Goal: Find contact information: Find contact information

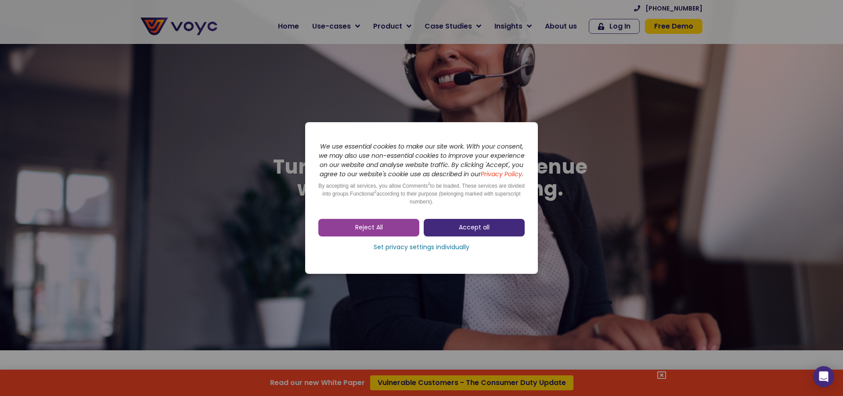
click at [468, 230] on span "Accept all" at bounding box center [474, 227] width 31 height 9
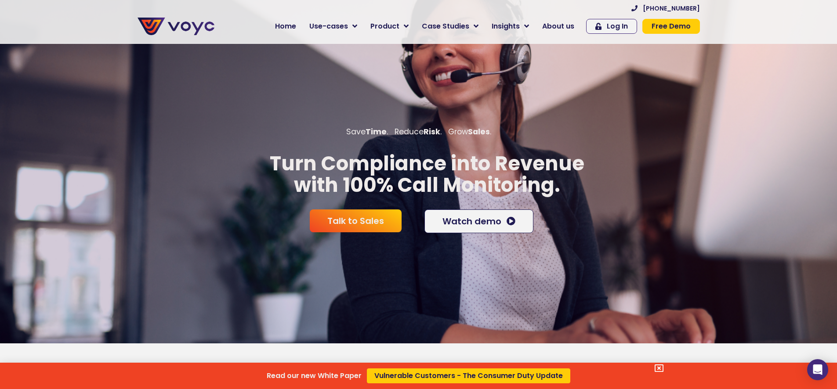
click at [517, 29] on div "Read our new White Paper Vulnerable Customers - The Consumer Duty Update" at bounding box center [418, 194] width 837 height 389
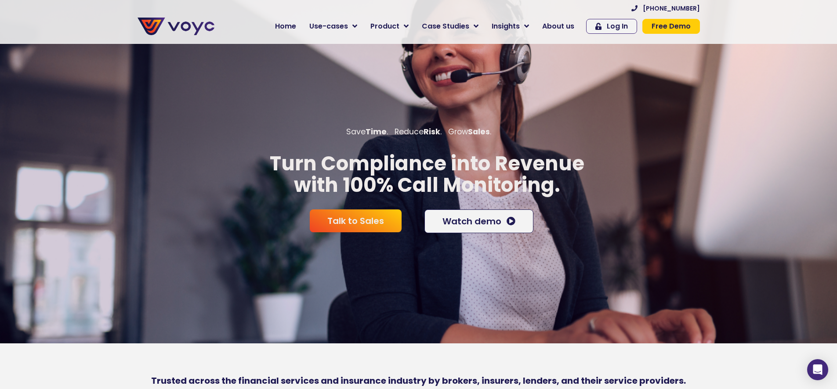
click at [517, 29] on span "Insights" at bounding box center [505, 26] width 28 height 11
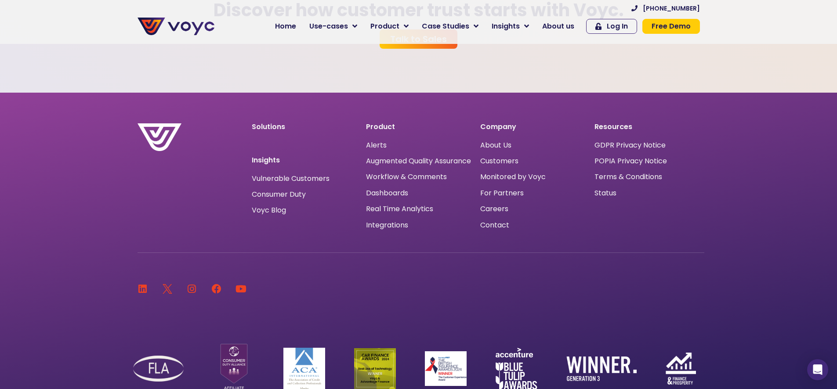
scroll to position [2741, 0]
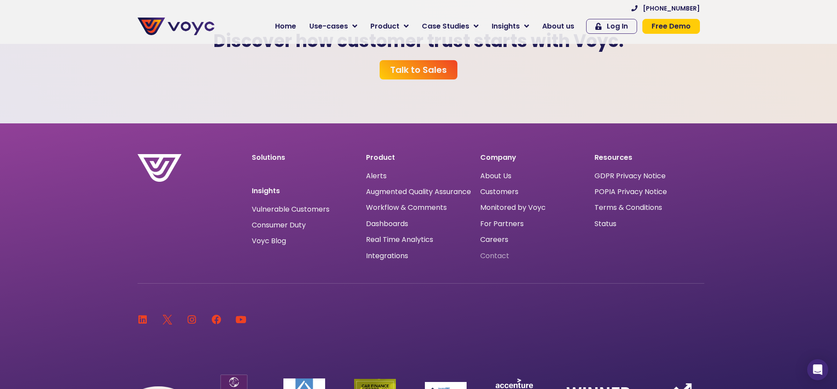
click at [497, 256] on span "Contact" at bounding box center [494, 256] width 29 height 0
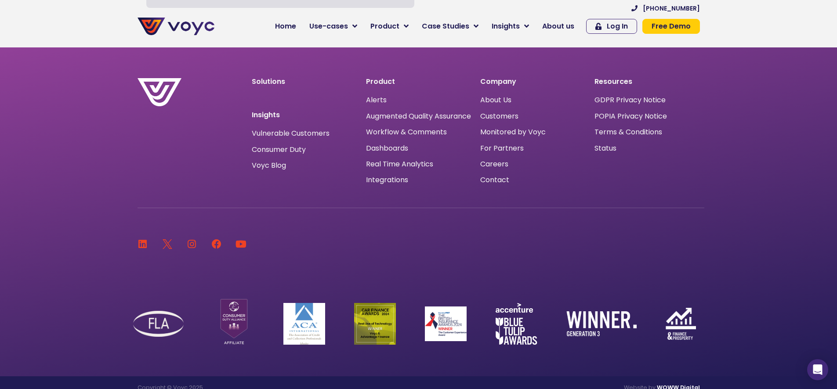
scroll to position [471, 0]
